Goal: Transaction & Acquisition: Purchase product/service

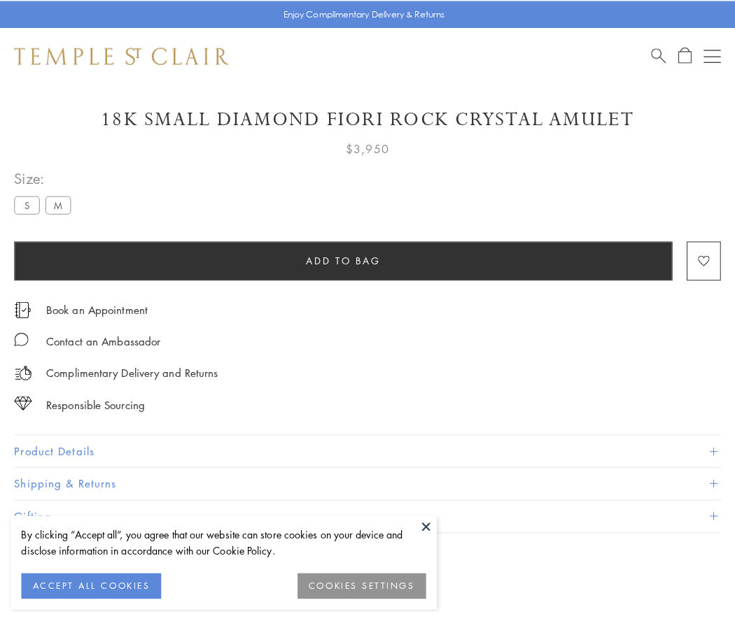
scroll to position [83, 0]
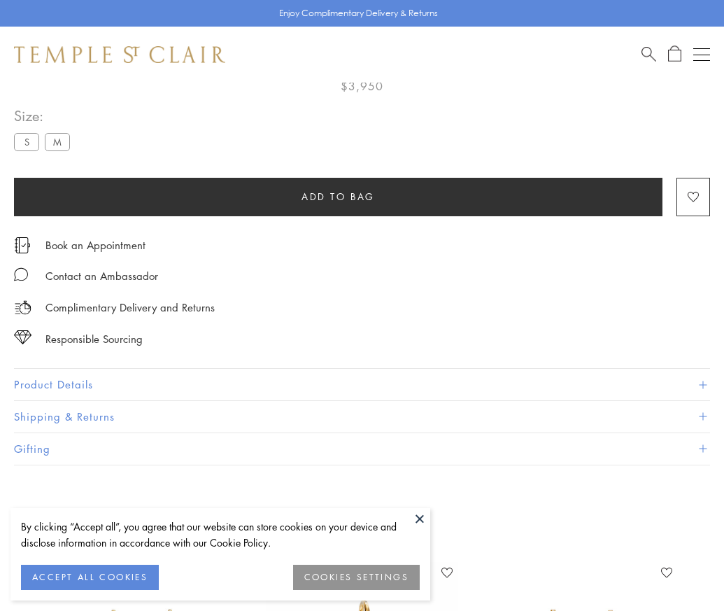
click at [338, 196] on span "Add to bag" at bounding box center [338, 196] width 73 height 15
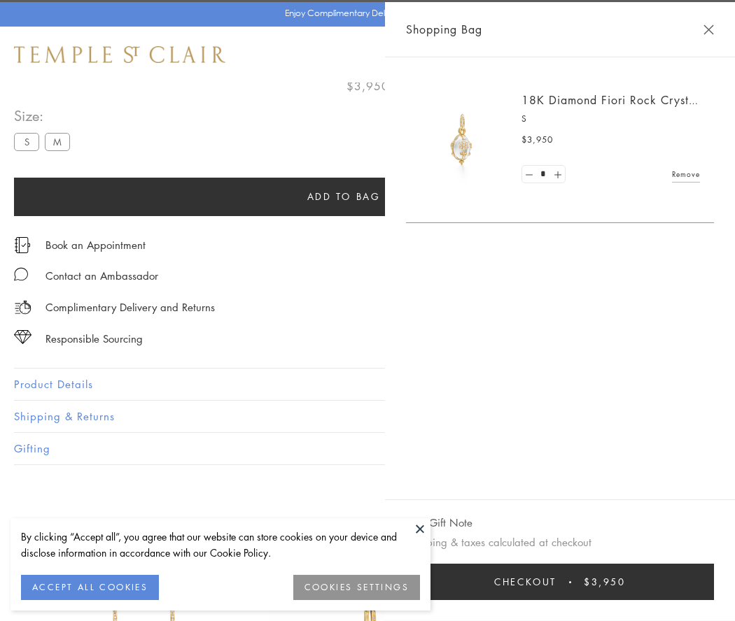
click at [577, 582] on button "Checkout $3,950" at bounding box center [560, 582] width 308 height 36
